Goal: Communication & Community: Answer question/provide support

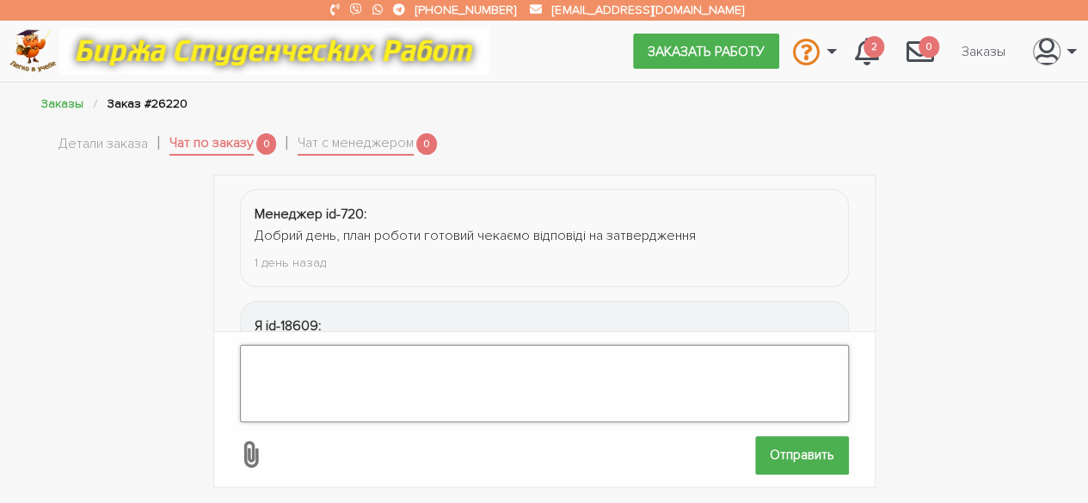
click at [391, 378] on textarea at bounding box center [544, 383] width 609 height 77
type textarea "д"
type textarea "Добрый день! Утвердили"
click at [790, 439] on input "Отправить" at bounding box center [802, 455] width 94 height 39
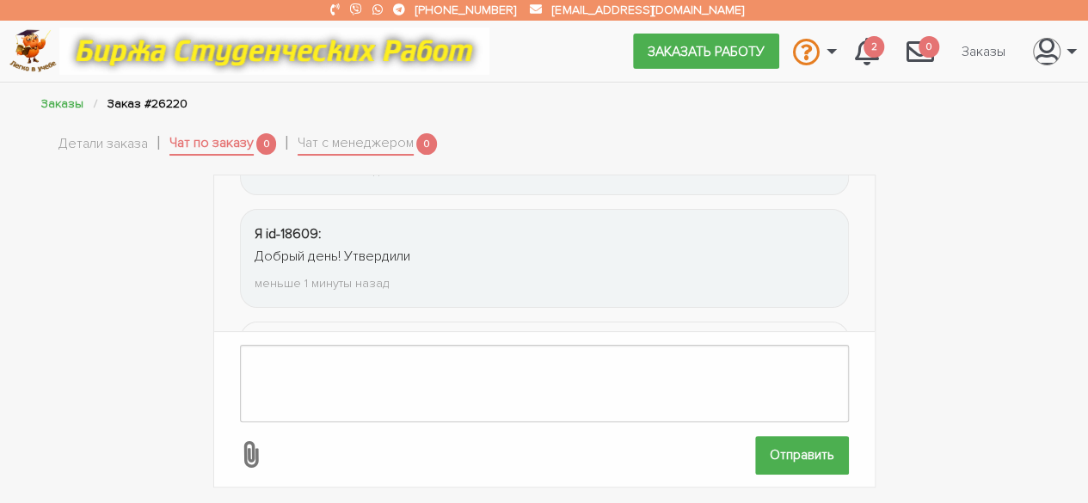
scroll to position [317, 0]
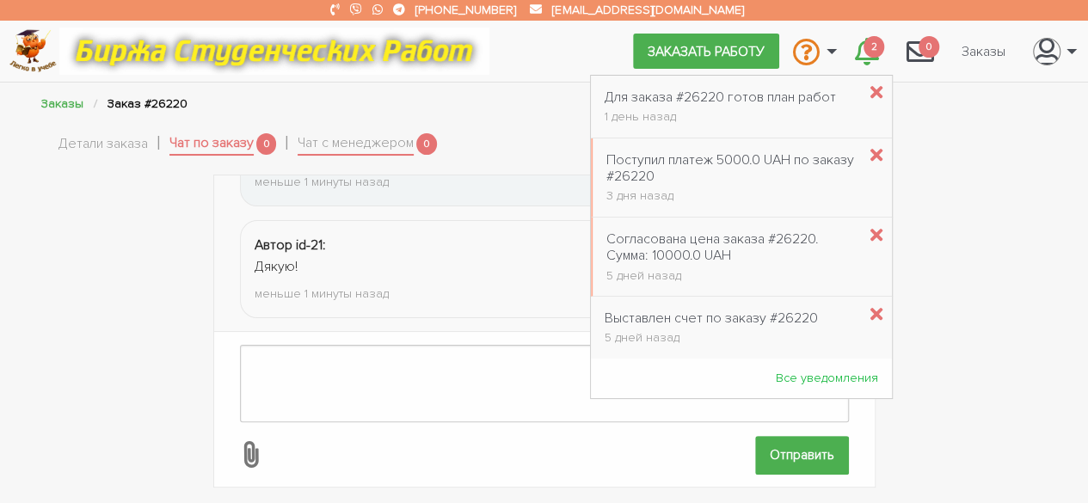
click at [865, 54] on icon "\a \a 2\a" at bounding box center [867, 52] width 24 height 28
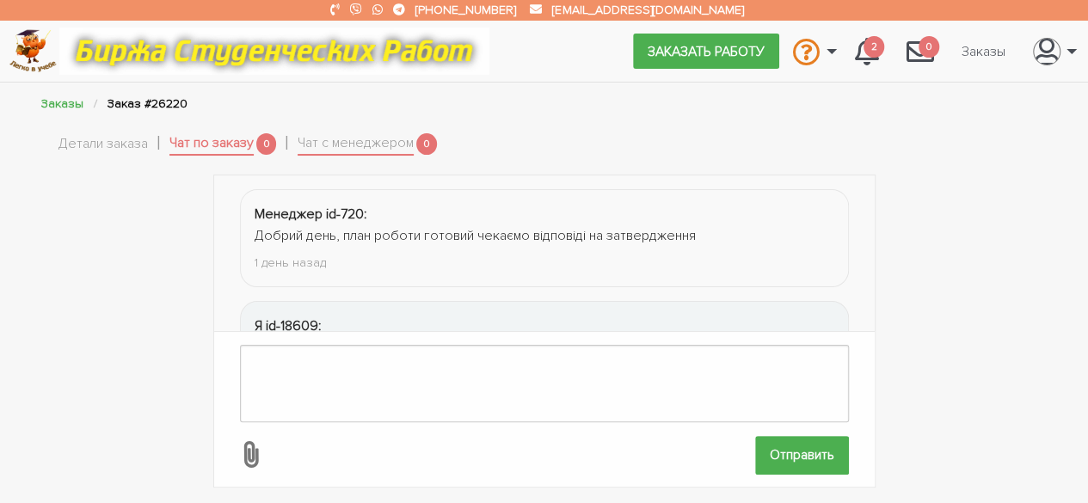
scroll to position [316, 0]
